Goal: Information Seeking & Learning: Check status

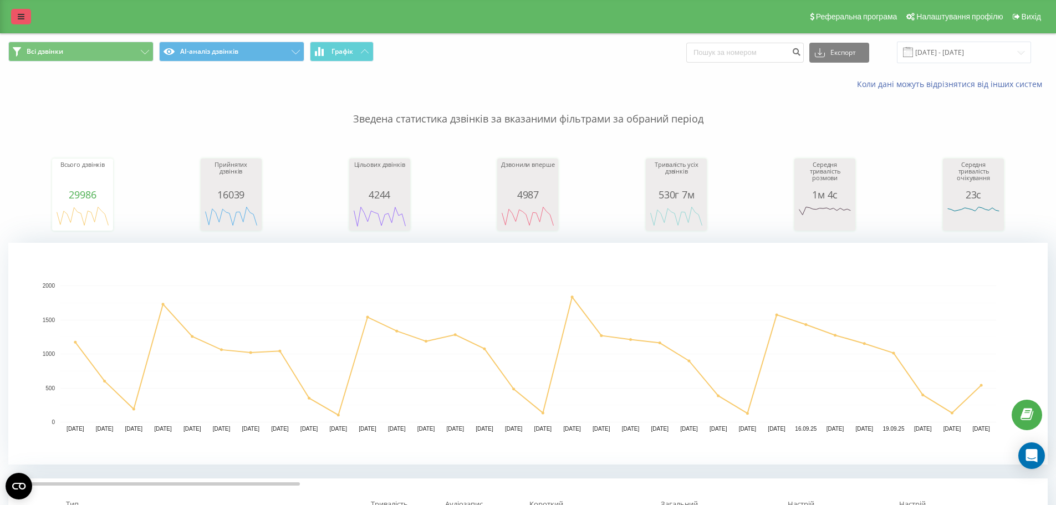
click at [26, 16] on link at bounding box center [21, 17] width 20 height 16
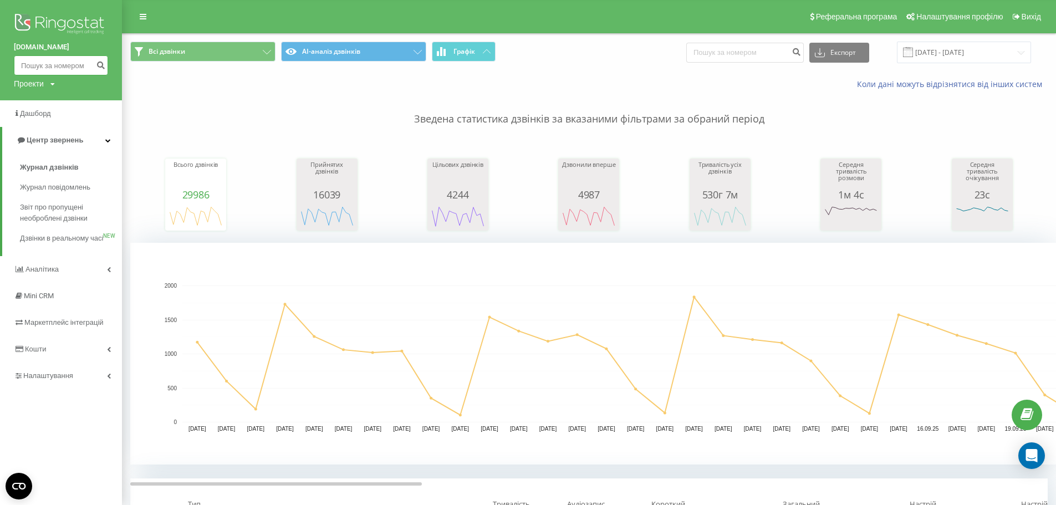
click at [30, 65] on input at bounding box center [61, 65] width 94 height 20
paste input "0956044375"
type input "0956044375"
click at [100, 65] on icon "submit" at bounding box center [100, 63] width 9 height 7
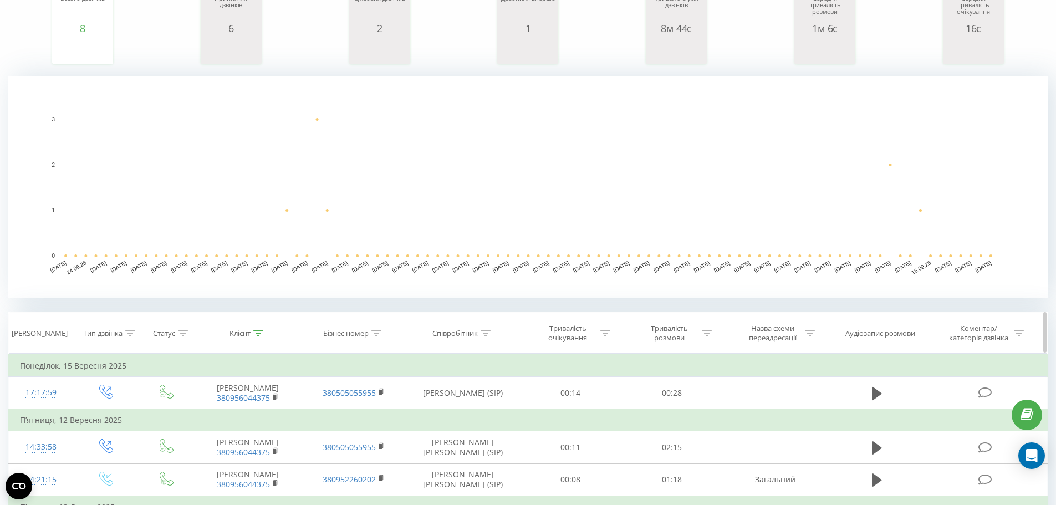
scroll to position [277, 0]
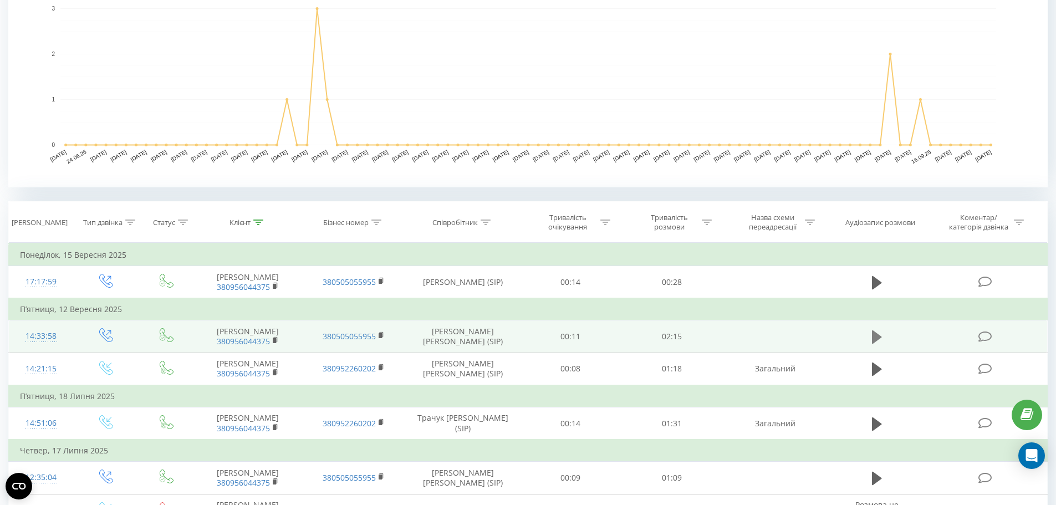
click at [872, 330] on icon at bounding box center [877, 337] width 10 height 16
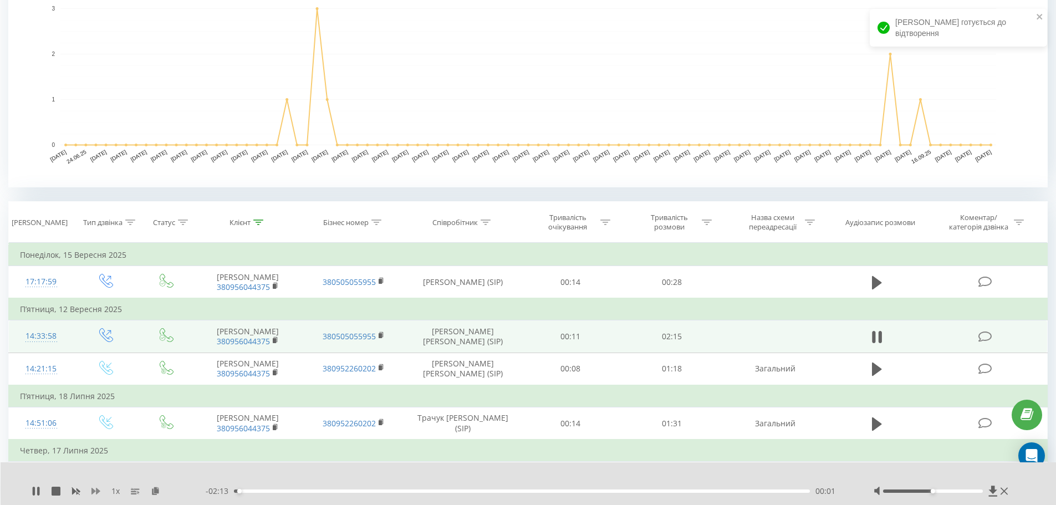
click at [98, 491] on icon at bounding box center [95, 491] width 9 height 7
drag, startPoint x: 933, startPoint y: 491, endPoint x: 985, endPoint y: 490, distance: 52.1
click at [985, 490] on div "Accessibility label" at bounding box center [983, 491] width 4 height 4
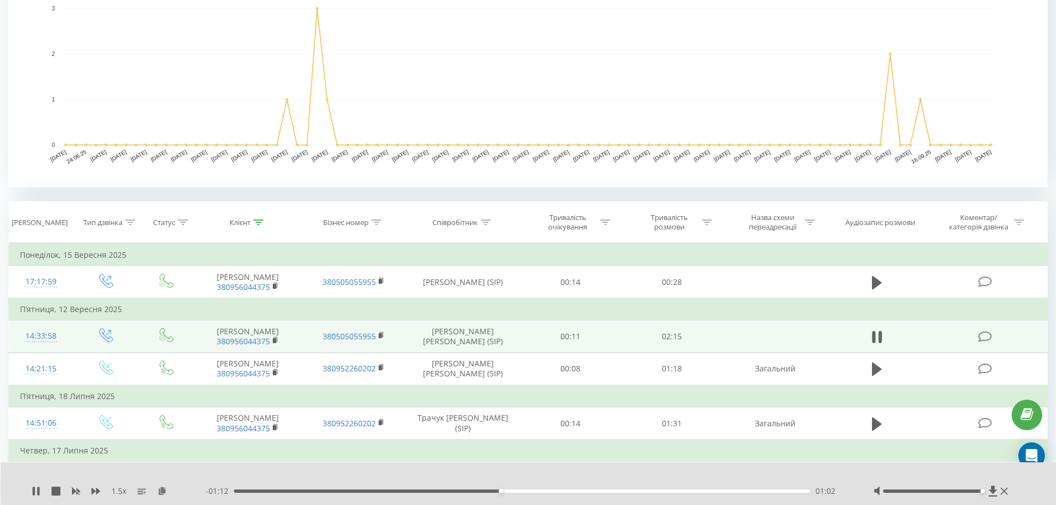
click at [45, 492] on div "1.5 x" at bounding box center [119, 491] width 174 height 11
click at [34, 495] on icon at bounding box center [34, 491] width 2 height 9
click at [32, 492] on icon at bounding box center [36, 491] width 9 height 9
click at [39, 492] on icon at bounding box center [36, 491] width 9 height 9
